Goal: Task Accomplishment & Management: Use online tool/utility

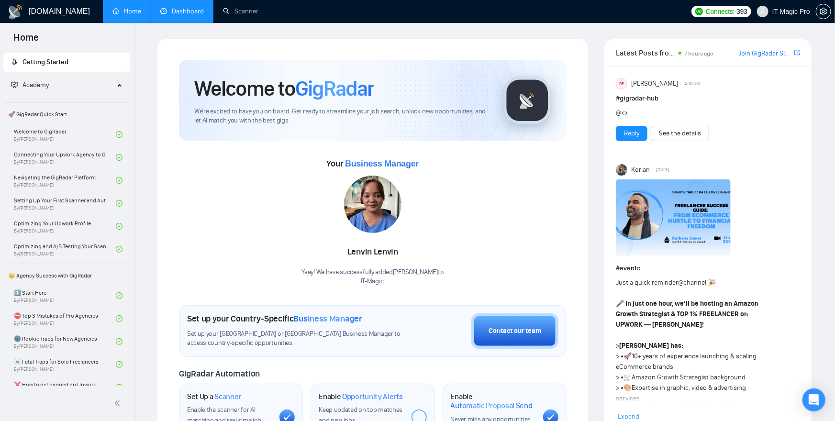
click at [181, 15] on link "Dashboard" at bounding box center [182, 11] width 44 height 8
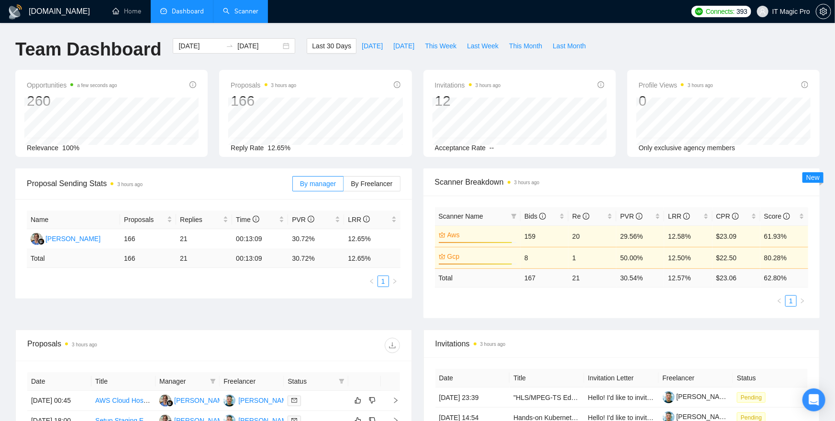
click at [239, 10] on link "Scanner" at bounding box center [240, 11] width 35 height 8
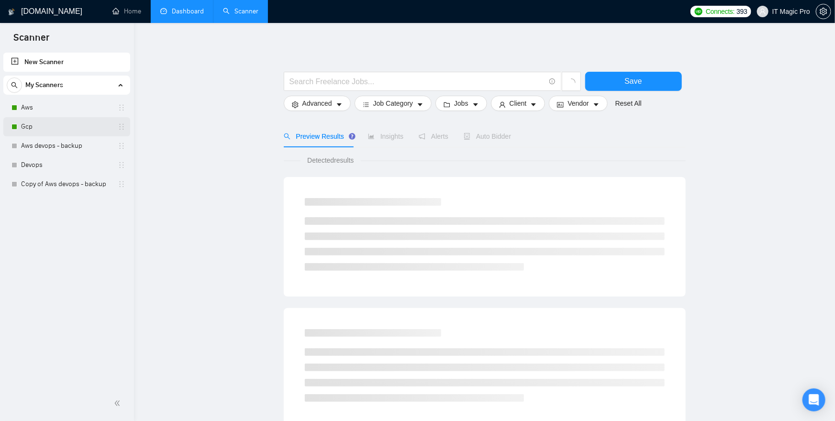
click at [85, 127] on link "Gcp" at bounding box center [66, 126] width 91 height 19
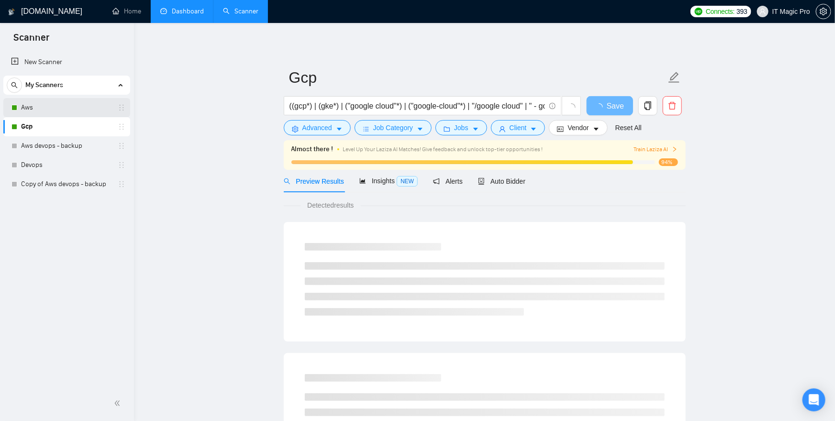
click at [79, 110] on link "Aws" at bounding box center [66, 107] width 91 height 19
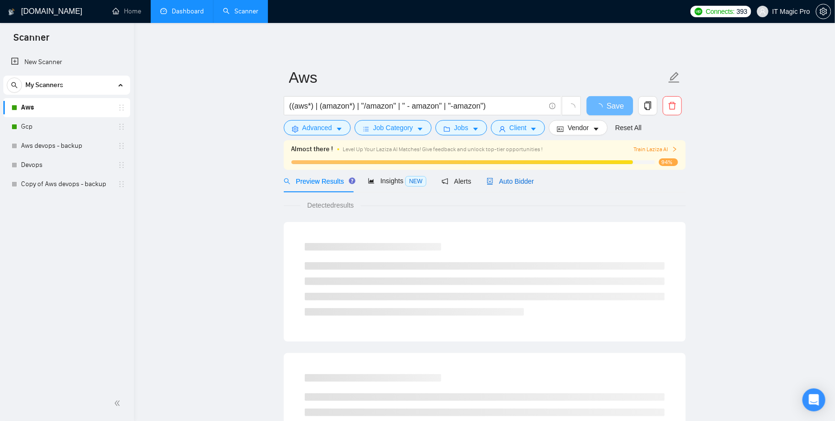
click at [530, 180] on span "Auto Bidder" at bounding box center [509, 181] width 47 height 8
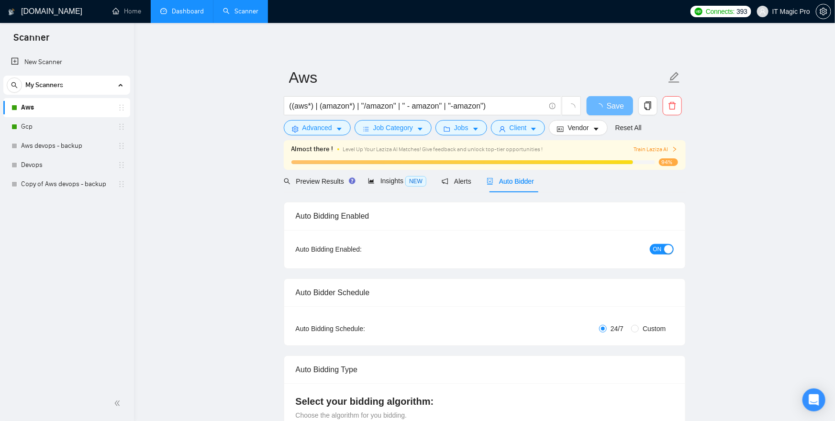
checkbox input "true"
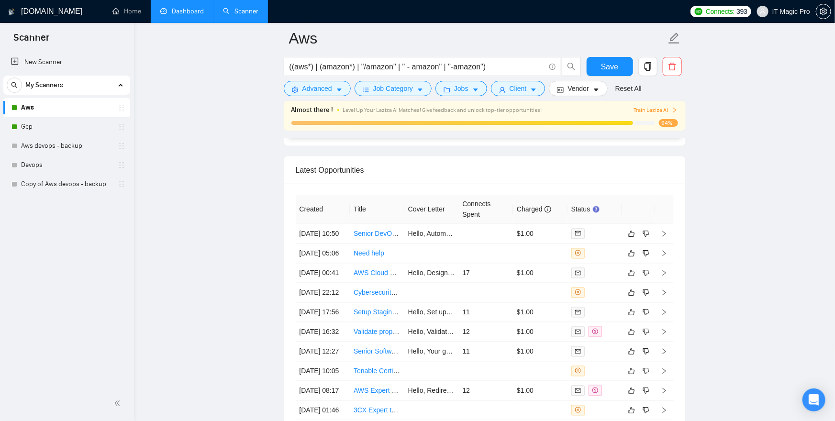
scroll to position [2584, 0]
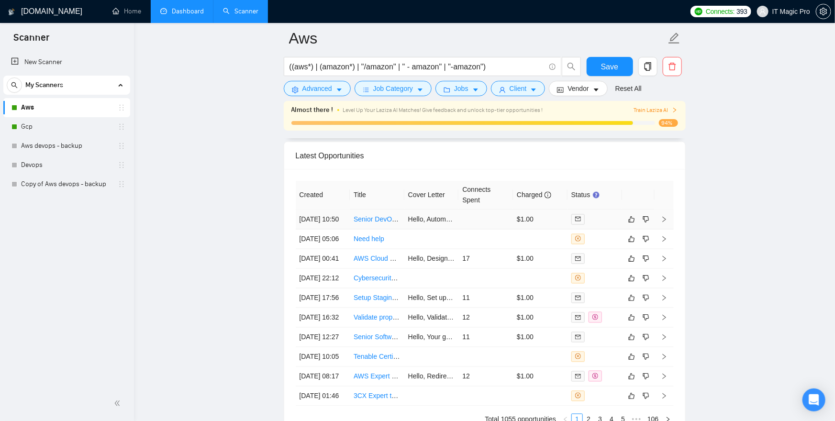
click at [666, 220] on icon "right" at bounding box center [664, 219] width 7 height 7
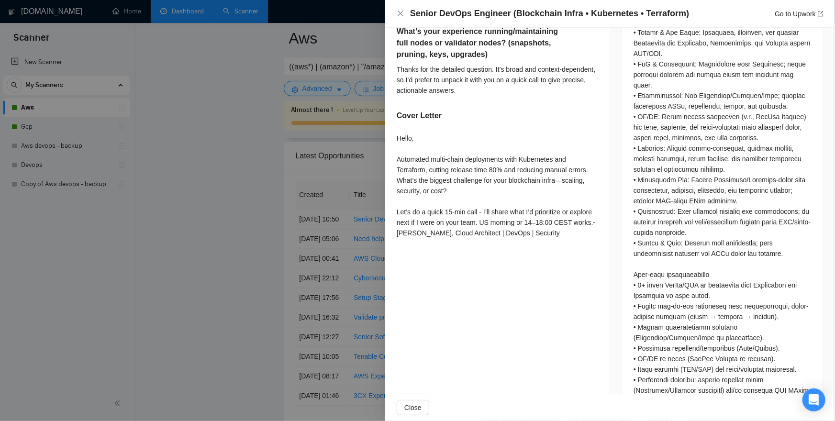
scroll to position [567, 0]
click at [125, 191] on div at bounding box center [417, 210] width 835 height 421
